Goal: Task Accomplishment & Management: Manage account settings

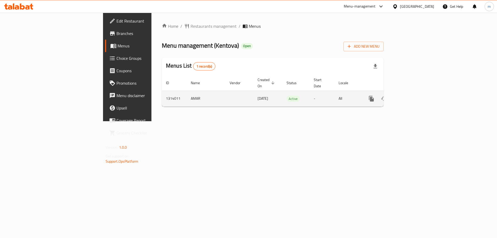
click at [412, 95] on icon "enhanced table" at bounding box center [408, 98] width 6 height 6
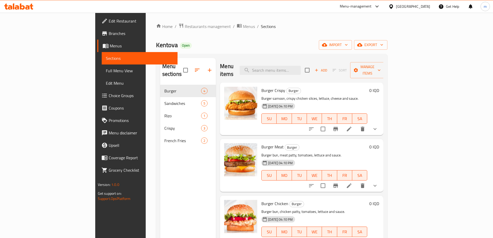
click at [106, 72] on span "Full Menu View" at bounding box center [140, 71] width 68 height 6
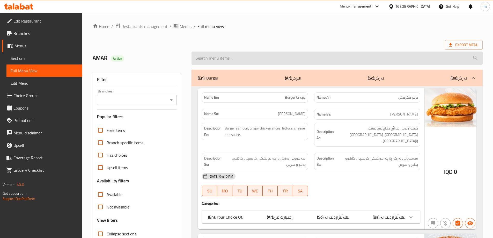
click at [284, 61] on input "search" at bounding box center [336, 57] width 291 height 13
click at [277, 59] on input "search" at bounding box center [336, 57] width 291 height 13
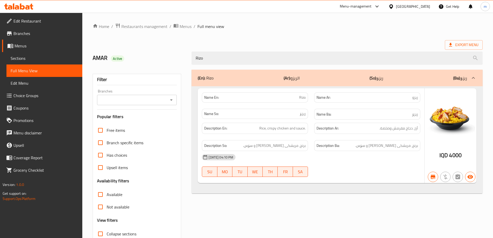
type input "Rizo"
click at [292, 39] on div "Home / Restaurants management / Menus / Full menu view Export Menu AMAR Active …" at bounding box center [288, 144] width 390 height 242
click at [46, 57] on span "Sections" at bounding box center [45, 58] width 68 height 6
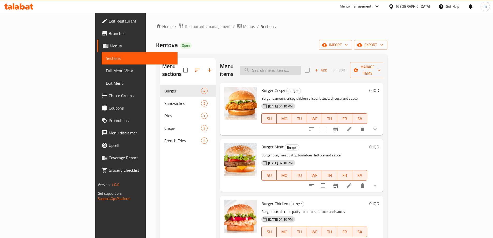
click at [301, 68] on input "search" at bounding box center [270, 70] width 61 height 9
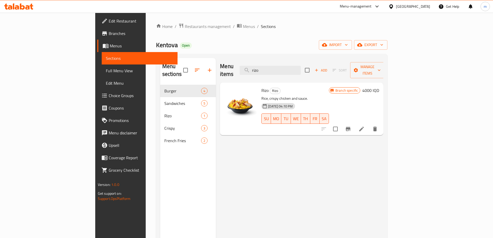
type input "rizo"
click at [351, 126] on icon "Branch-specific-item" at bounding box center [348, 129] width 6 height 6
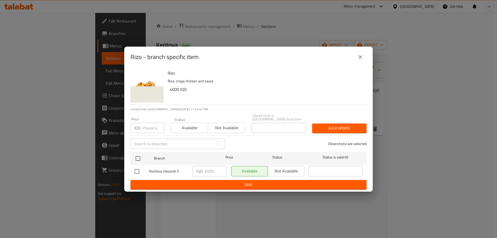
click at [358, 58] on icon "close" at bounding box center [360, 57] width 6 height 6
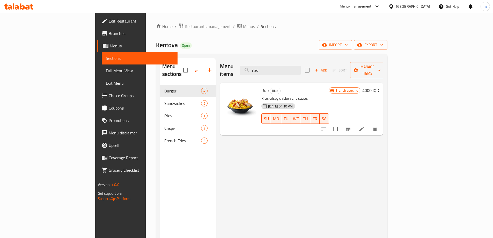
click at [379, 87] on h6 "4000 IQD" at bounding box center [370, 90] width 17 height 7
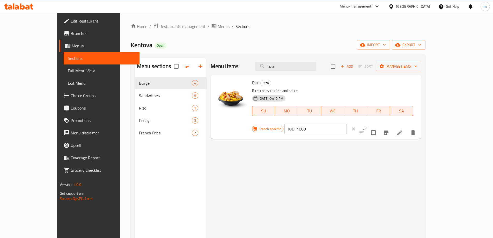
click at [347, 124] on input "4000" at bounding box center [322, 129] width 50 height 10
type input "6000"
click at [367, 126] on icon "ok" at bounding box center [364, 128] width 5 height 5
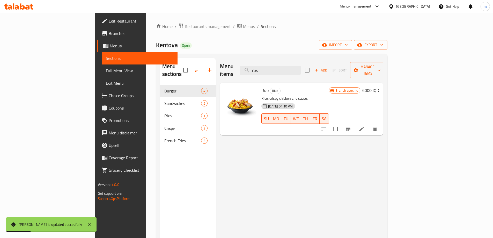
click at [106, 70] on span "Full Menu View" at bounding box center [140, 71] width 68 height 6
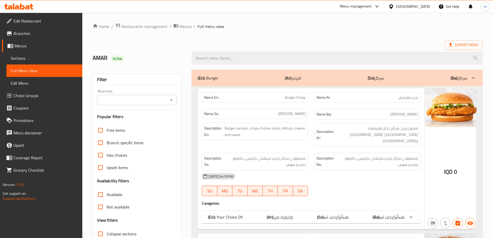
click at [174, 100] on icon "Open" at bounding box center [171, 100] width 6 height 6
click at [130, 117] on li "Kentova, Hasarok 5" at bounding box center [137, 121] width 80 height 9
type input "Kentova, Hasarok 5"
click at [227, 59] on input "search" at bounding box center [336, 57] width 291 height 13
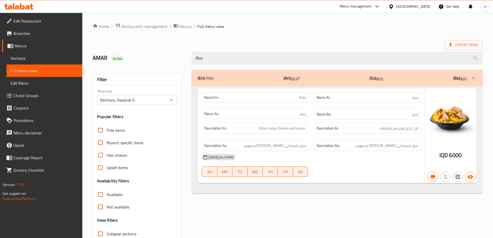
type input "Rizo"
click at [258, 31] on div "Home / Restaurants management / Menus / Full menu view Export Menu AMAR Active …" at bounding box center [288, 144] width 390 height 242
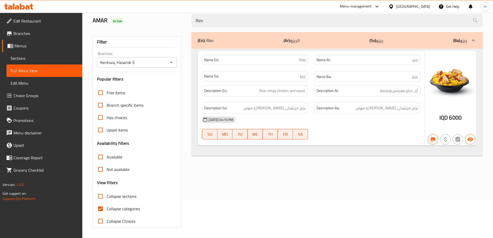
click at [107, 207] on span "Collapse categories" at bounding box center [123, 208] width 33 height 6
click at [107, 207] on input "Collapse categories" at bounding box center [100, 208] width 12 height 12
checkbox input "false"
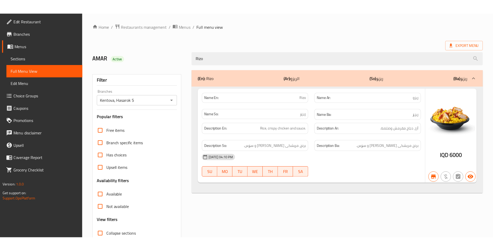
scroll to position [38, 0]
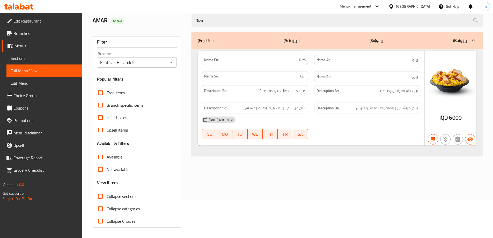
click at [32, 54] on link "Sections" at bounding box center [44, 58] width 76 height 12
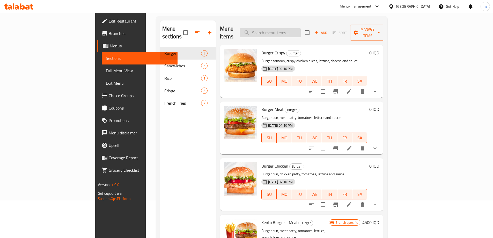
click at [291, 28] on input "search" at bounding box center [270, 32] width 61 height 9
paste input "Crispy Chicken - 3 Pieces"
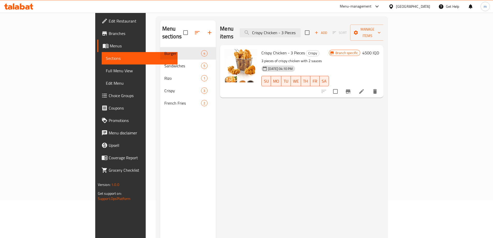
type input "Crispy Chicken - 3 Pieces"
click at [351, 88] on icon "Branch-specific-item" at bounding box center [348, 91] width 6 height 6
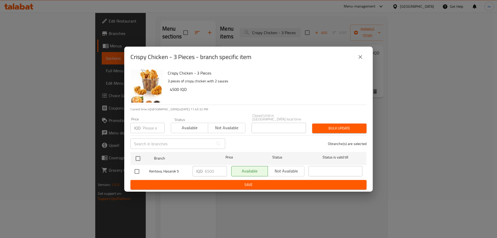
click at [357, 59] on icon "close" at bounding box center [360, 57] width 6 height 6
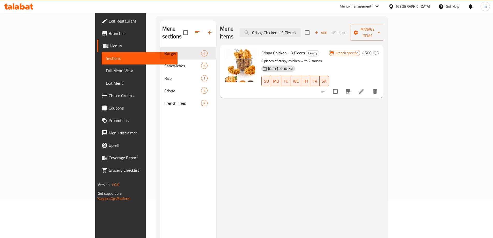
click at [379, 49] on h6 "4500 IQD" at bounding box center [370, 52] width 17 height 7
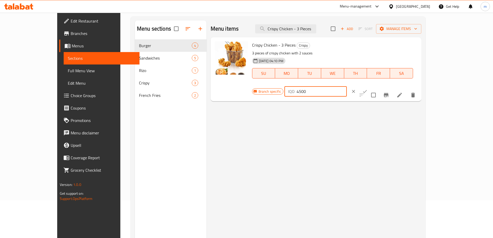
click at [347, 86] on input "4500" at bounding box center [322, 91] width 50 height 10
paste input "6"
type input "6500"
click at [367, 89] on icon "ok" at bounding box center [364, 91] width 5 height 5
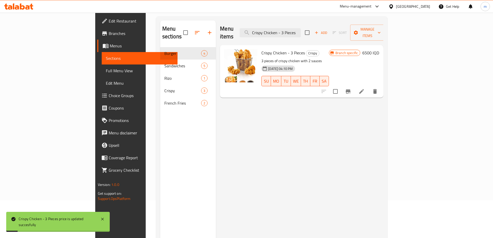
click at [271, 49] on span "Crispy Chicken - 3 Pieces" at bounding box center [282, 53] width 43 height 8
copy h6 "Crispy Chicken - 3 Pieces"
click at [106, 69] on span "Full Menu View" at bounding box center [140, 71] width 68 height 6
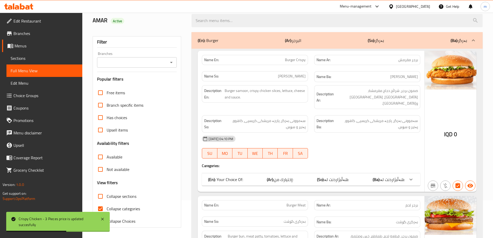
click at [174, 61] on icon "Open" at bounding box center [171, 62] width 6 height 6
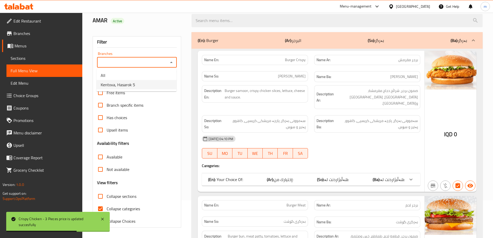
click at [149, 84] on li "Kentova, Hasarok 5" at bounding box center [137, 84] width 80 height 9
type input "Kentova, Hasarok 5"
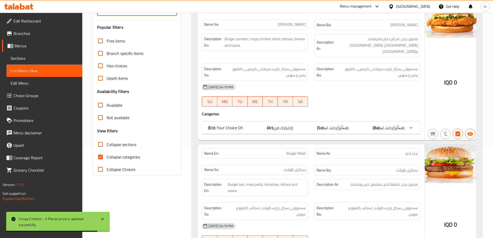
click at [100, 157] on input "Collapse categories" at bounding box center [100, 157] width 12 height 12
checkbox input "false"
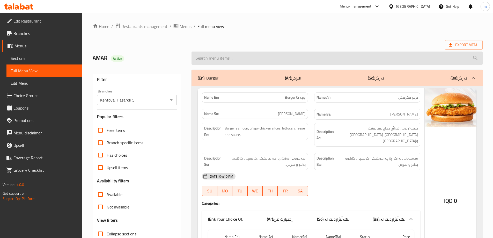
click at [305, 61] on input "search" at bounding box center [336, 57] width 291 height 13
paste input "Crispy Chicken - 3 Pieces"
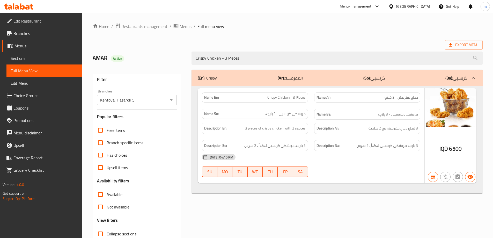
type input "Crispy Chicken - 3 Pieces"
click at [187, 43] on div "Export Menu" at bounding box center [288, 45] width 390 height 10
